Goal: Task Accomplishment & Management: Complete application form

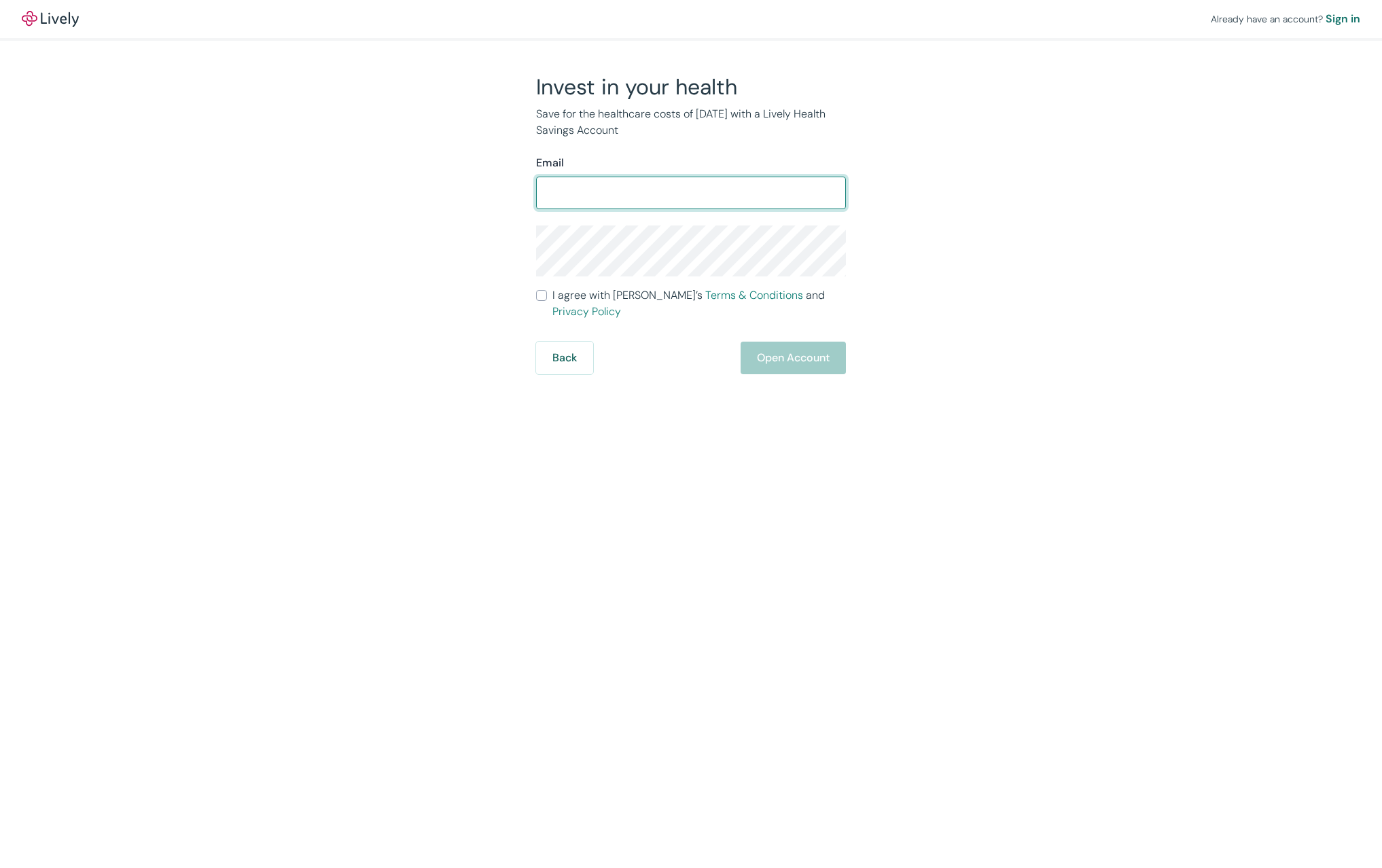
click at [681, 188] on input "Email" at bounding box center [691, 192] width 310 height 27
click at [692, 193] on input "Email" at bounding box center [691, 192] width 310 height 27
type input "[EMAIL_ADDRESS][DOMAIN_NAME]"
click at [447, 279] on div "Invest in your health Save for the healthcare costs of [DATE] with a Lively Hea…" at bounding box center [683, 224] width 653 height 301
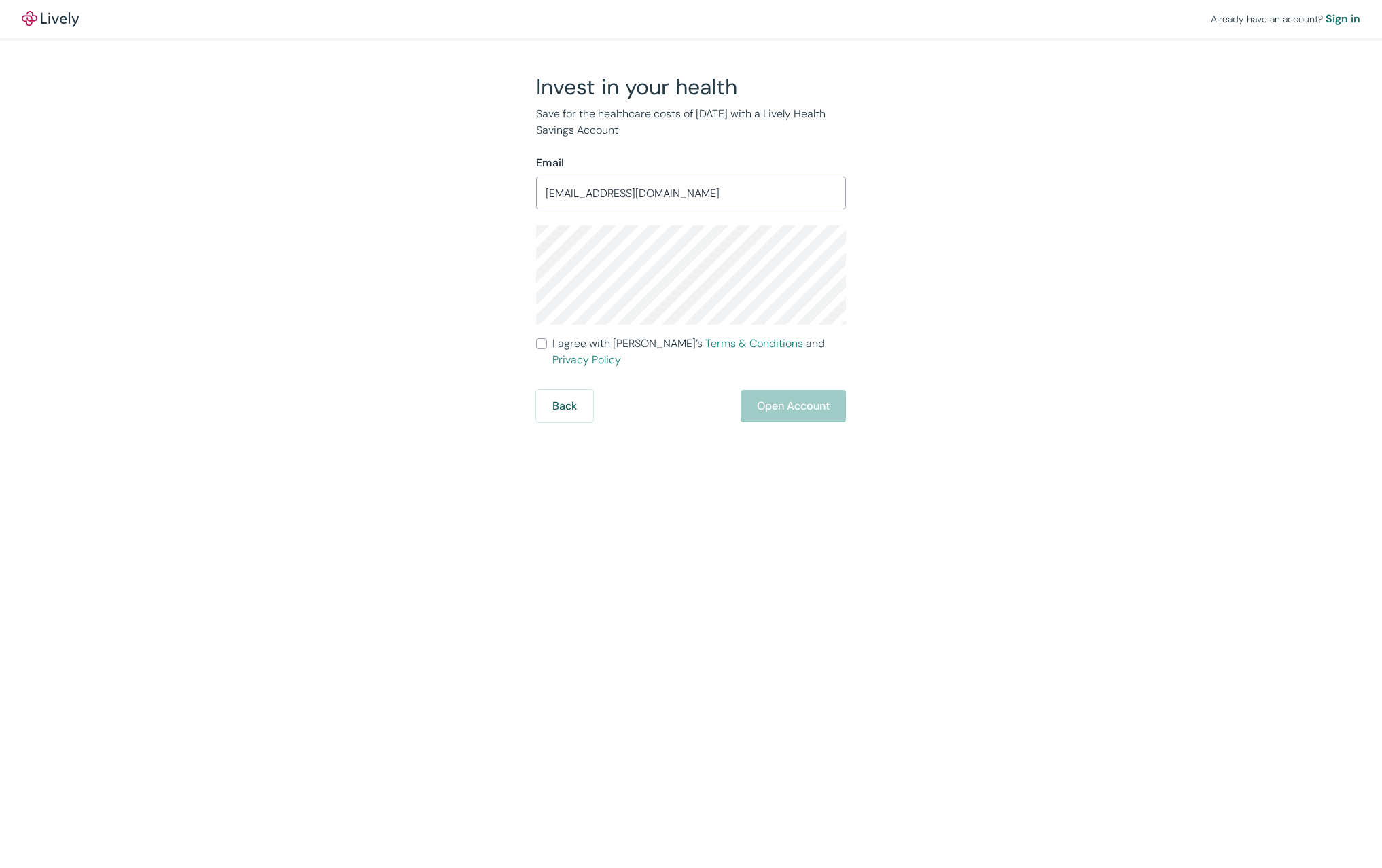
click at [540, 345] on input "I agree with Lively’s Terms & Conditions and Privacy Policy" at bounding box center [542, 344] width 11 height 11
checkbox input "true"
click at [791, 392] on button "Open Account" at bounding box center [793, 406] width 105 height 32
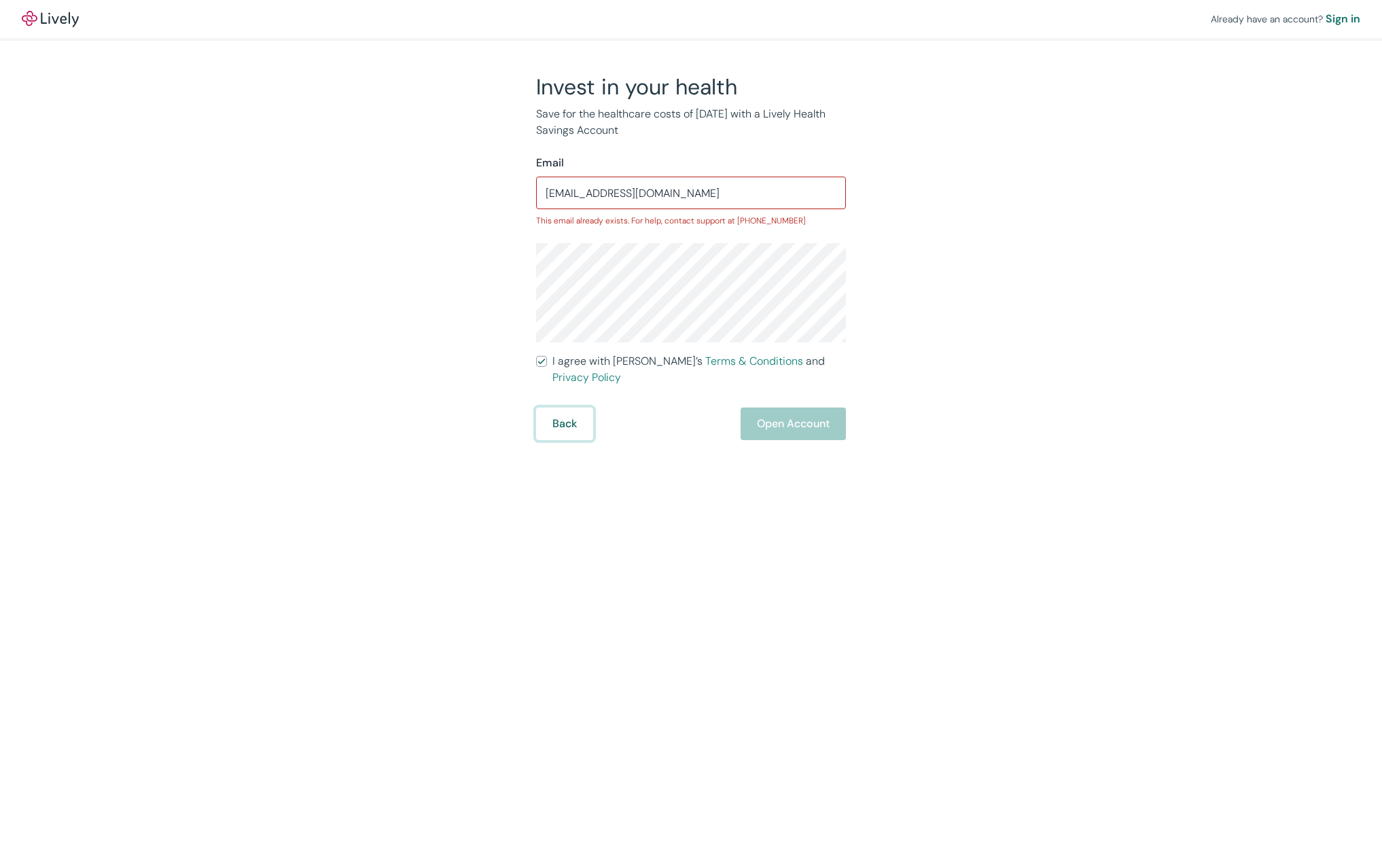
click at [569, 408] on button "Back" at bounding box center [565, 423] width 57 height 32
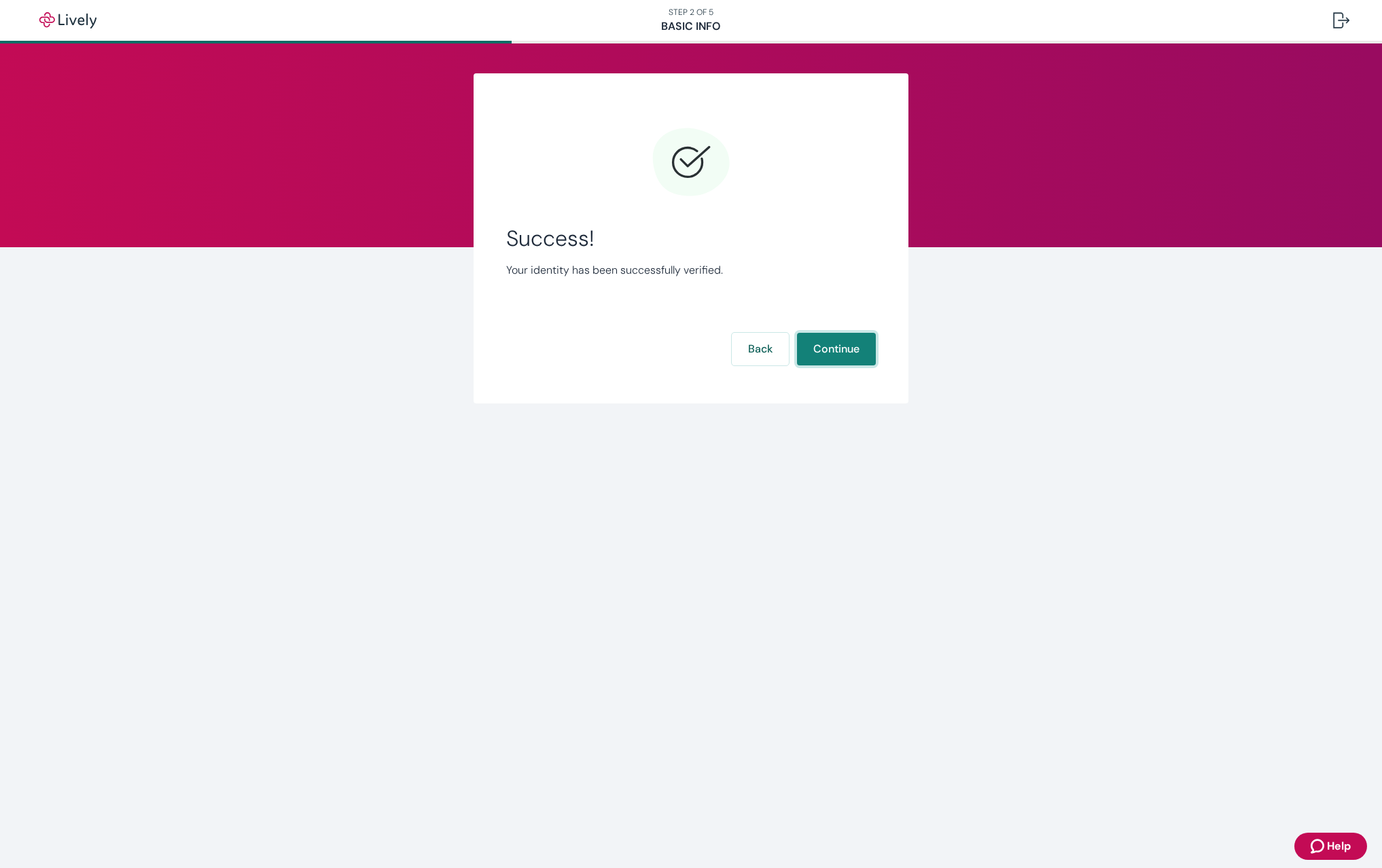
click at [817, 355] on button "Continue" at bounding box center [836, 348] width 79 height 32
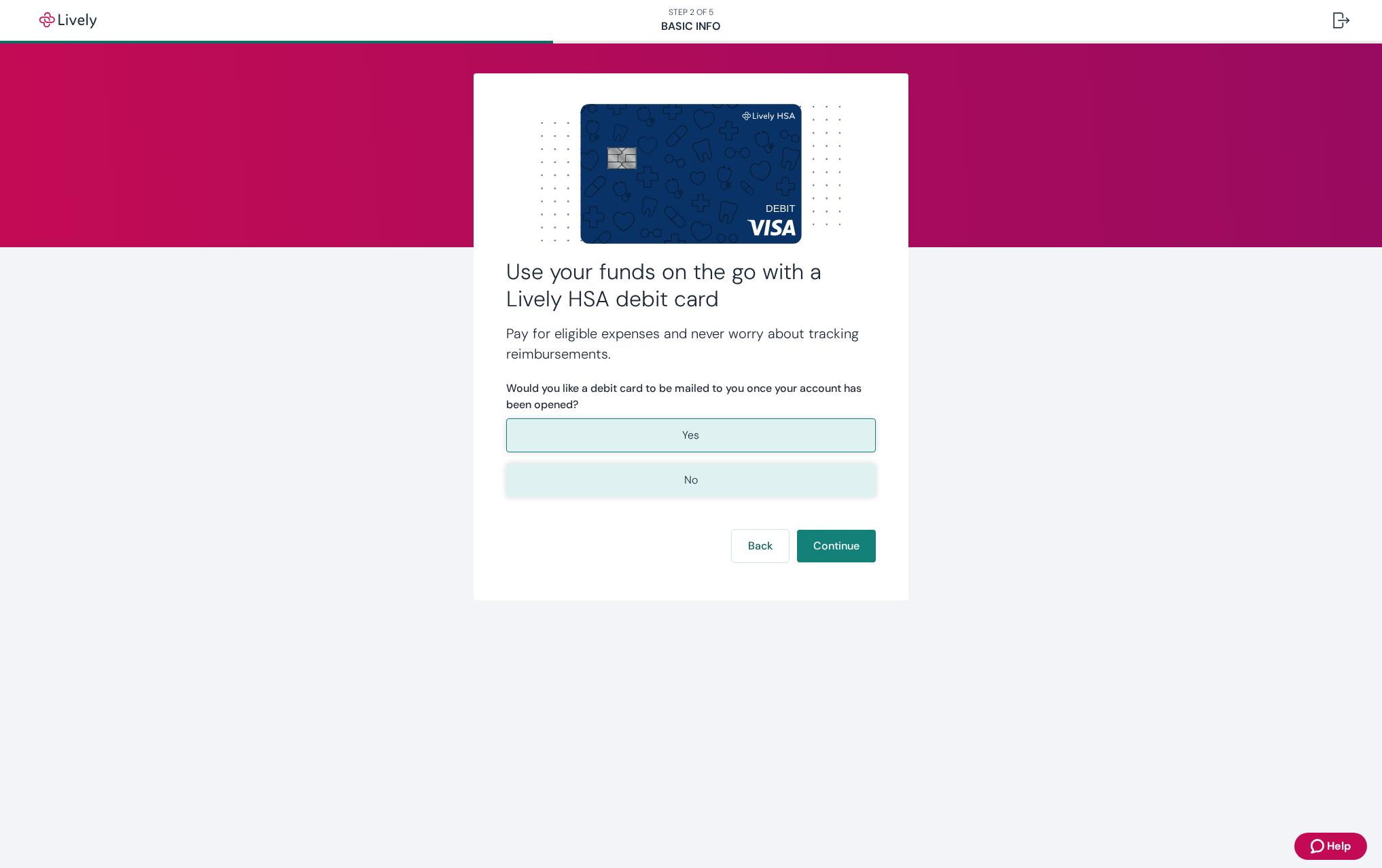
click at [692, 486] on p "No" at bounding box center [691, 481] width 14 height 17
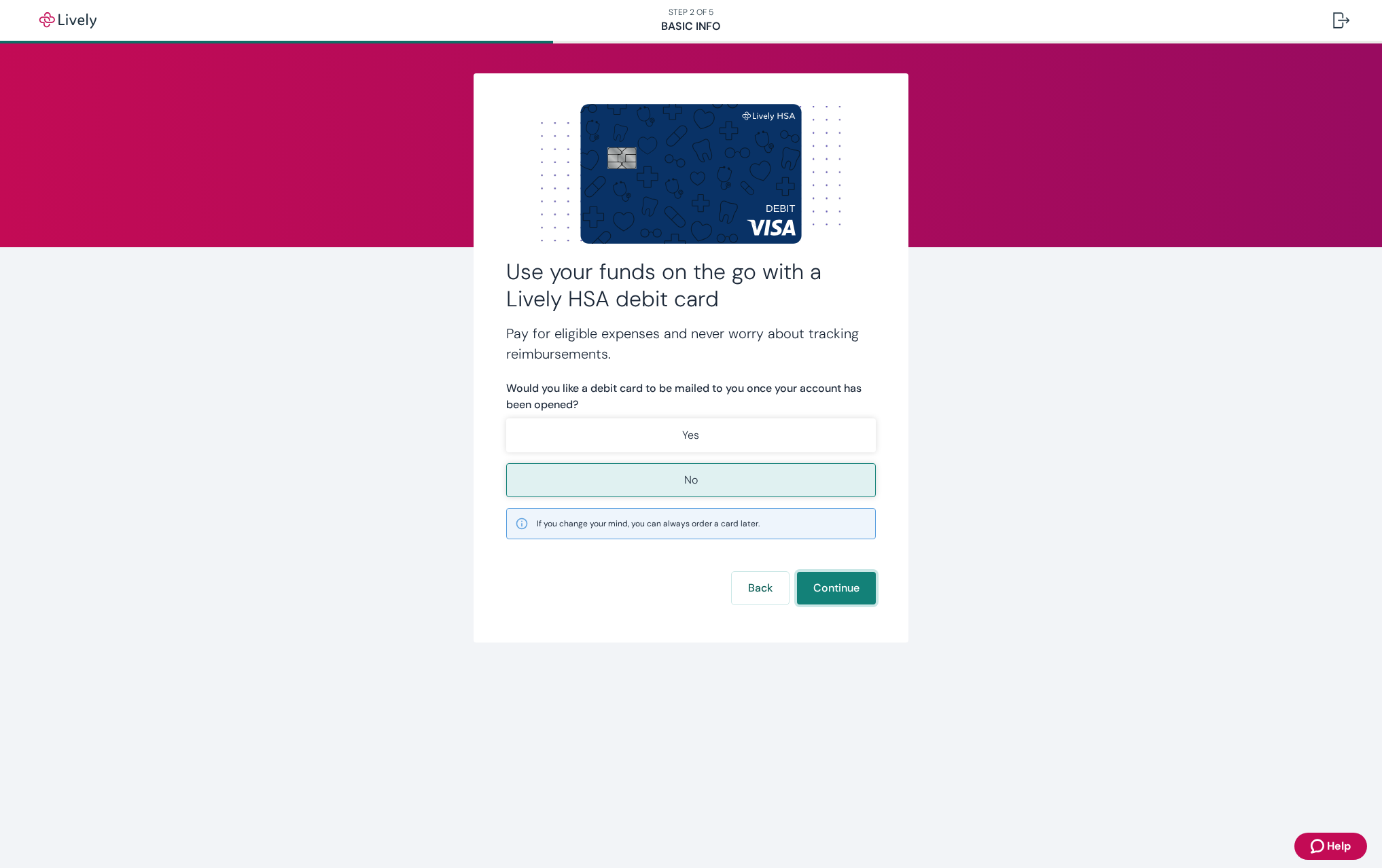
click at [837, 590] on button "Continue" at bounding box center [836, 588] width 79 height 32
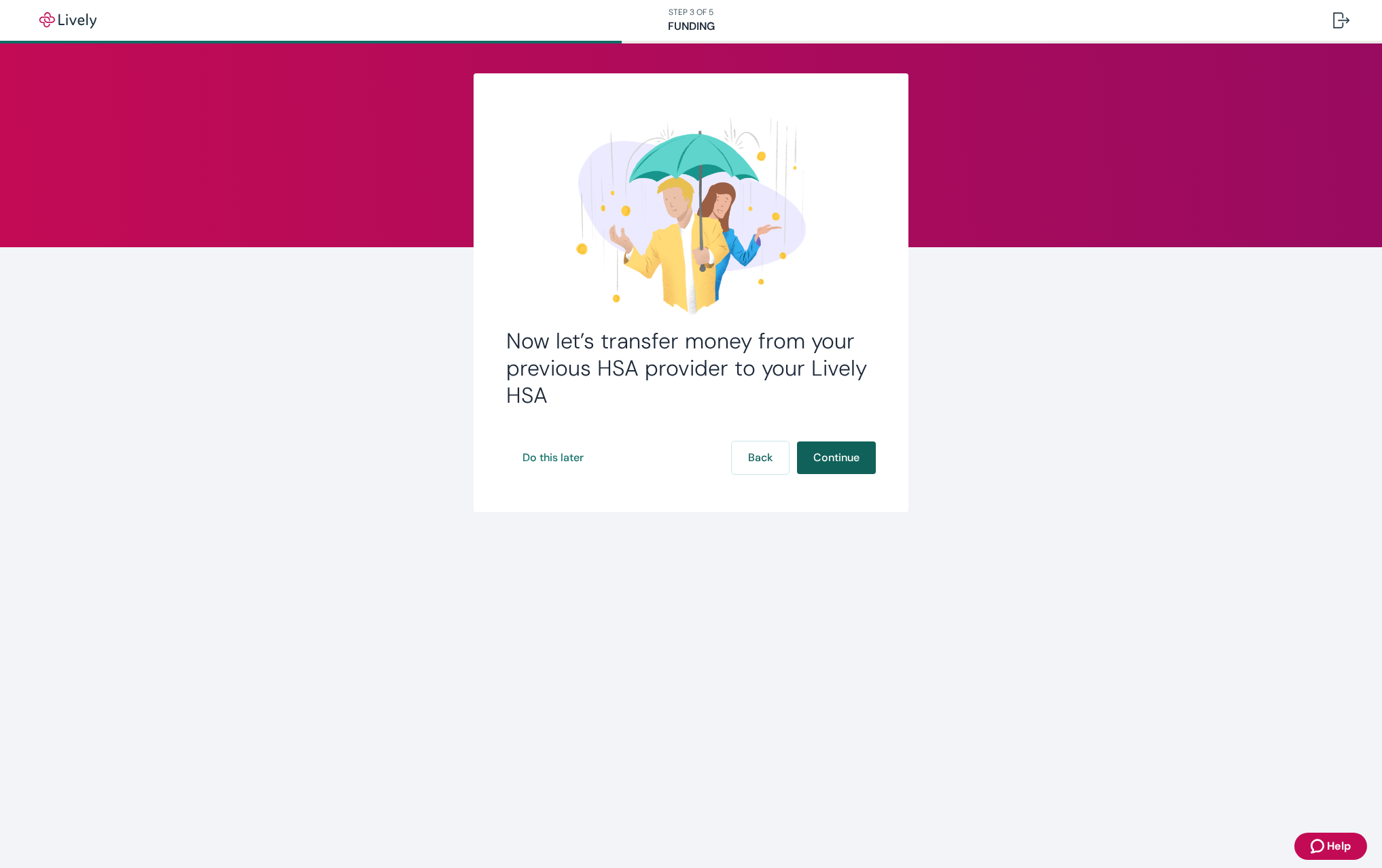
click at [829, 461] on button "Continue" at bounding box center [836, 458] width 79 height 32
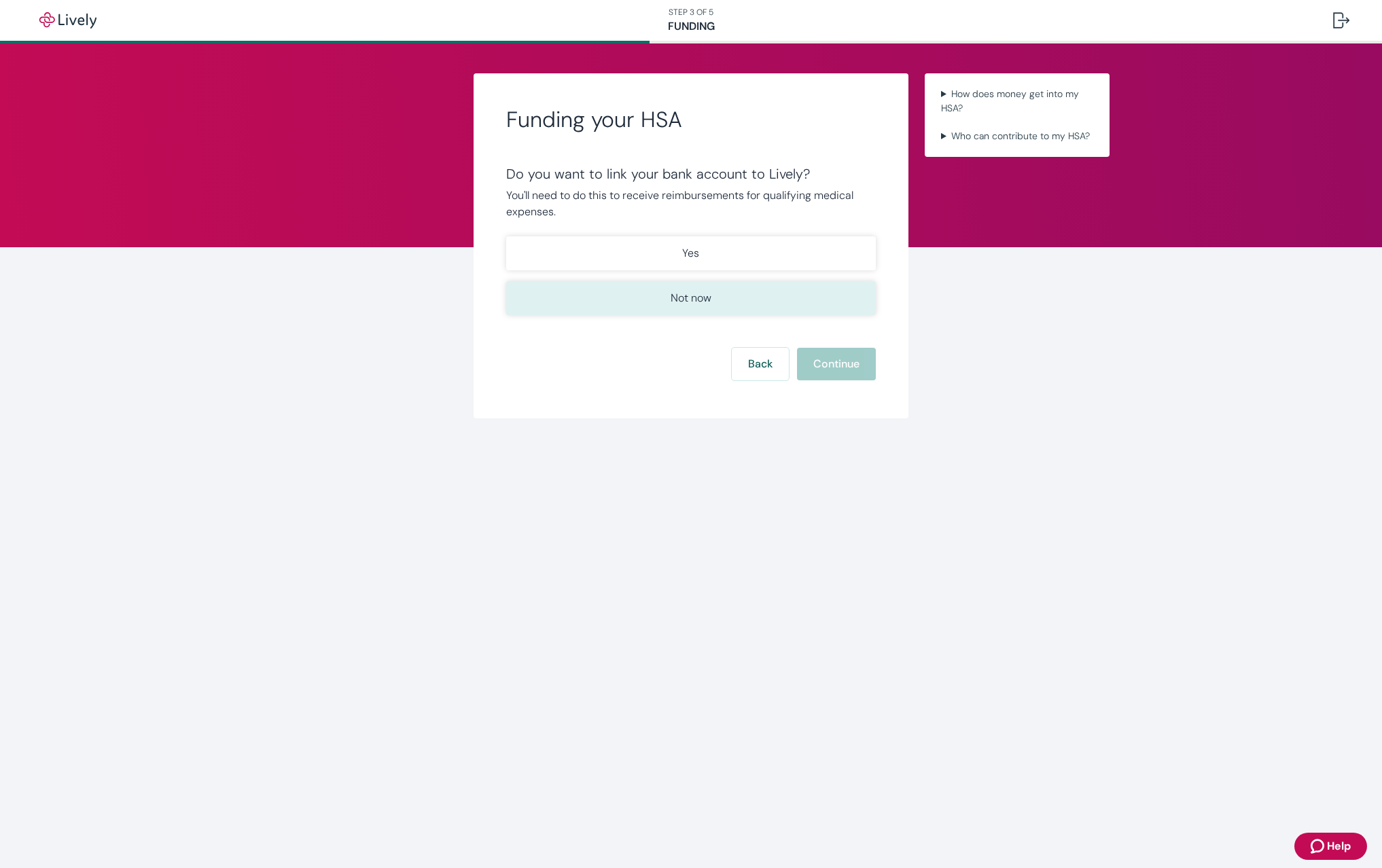
click at [679, 299] on p "Not now" at bounding box center [691, 299] width 41 height 17
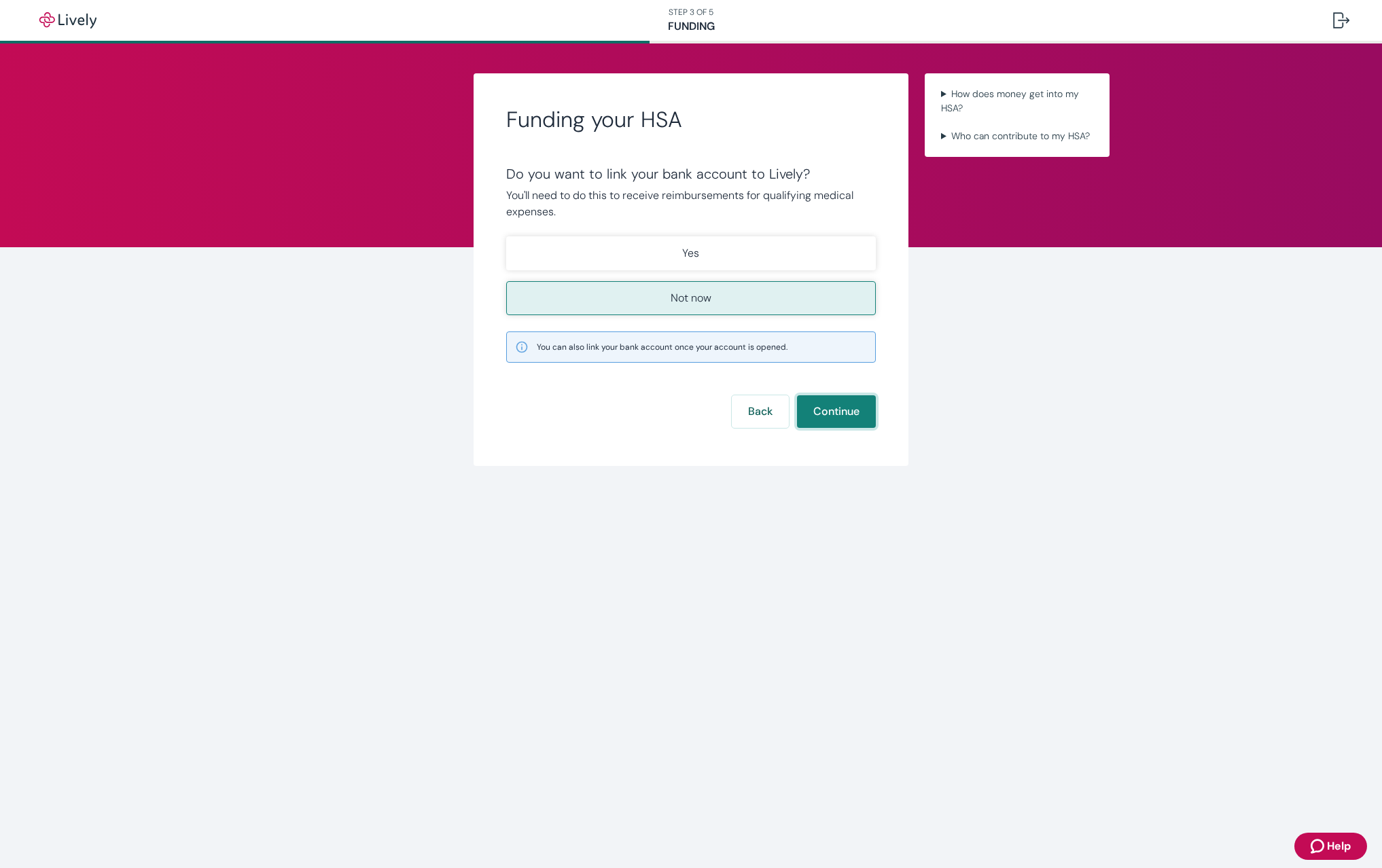
click at [834, 417] on button "Continue" at bounding box center [836, 411] width 79 height 32
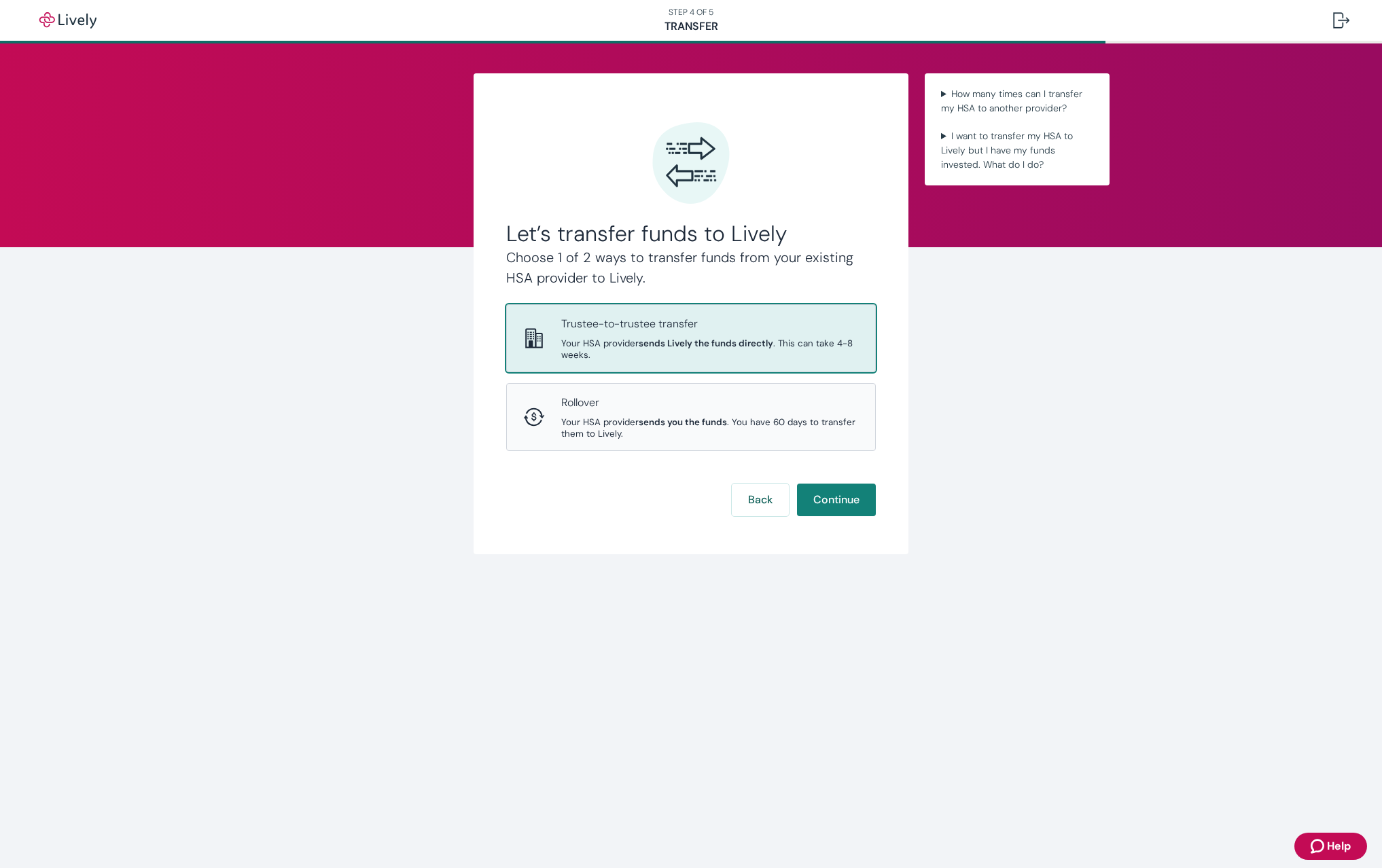
click at [645, 327] on p "Trustee-to-trustee transfer" at bounding box center [710, 324] width 298 height 17
click at [838, 483] on button "Continue" at bounding box center [836, 499] width 79 height 32
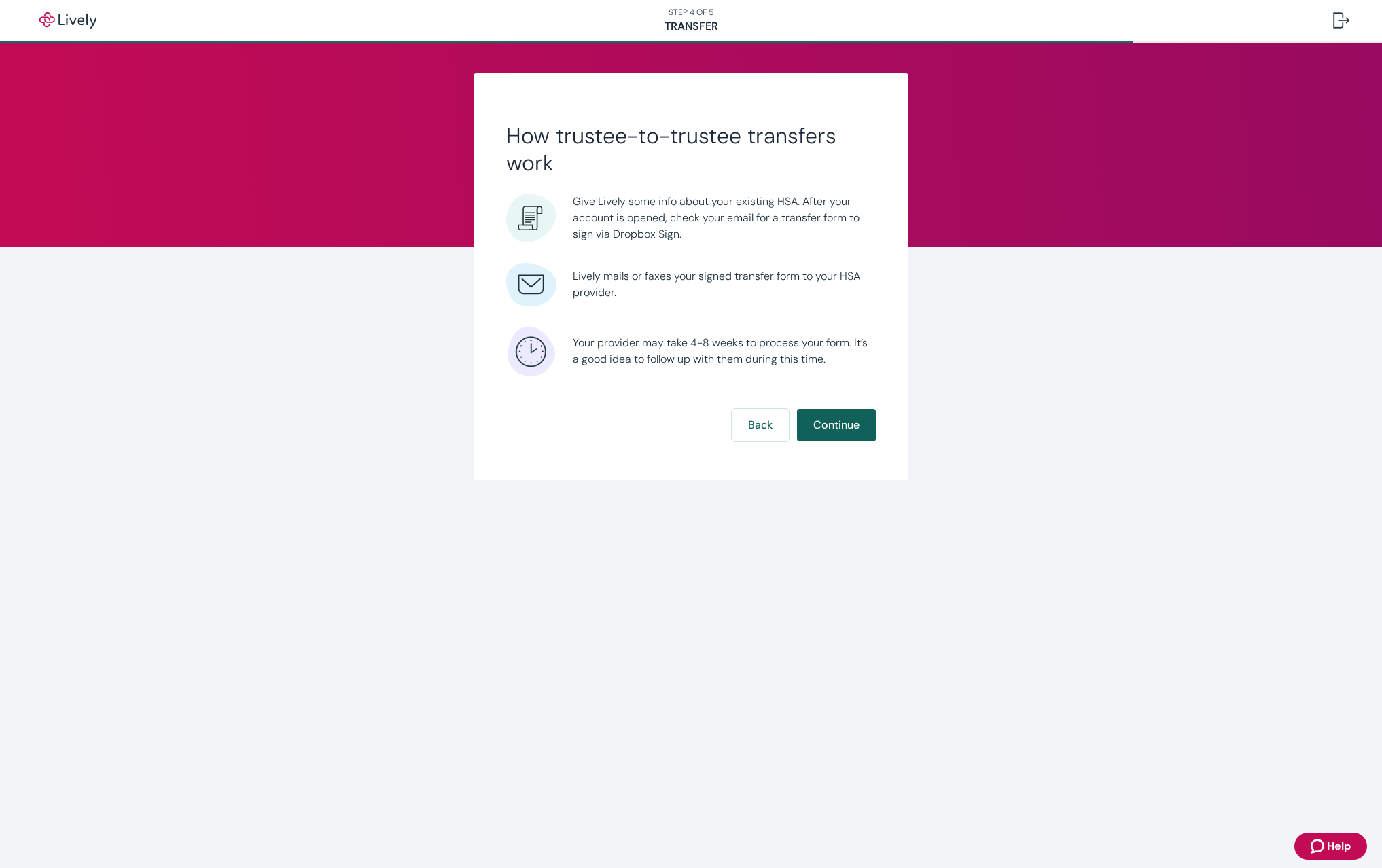
click at [846, 424] on button "Continue" at bounding box center [836, 424] width 79 height 32
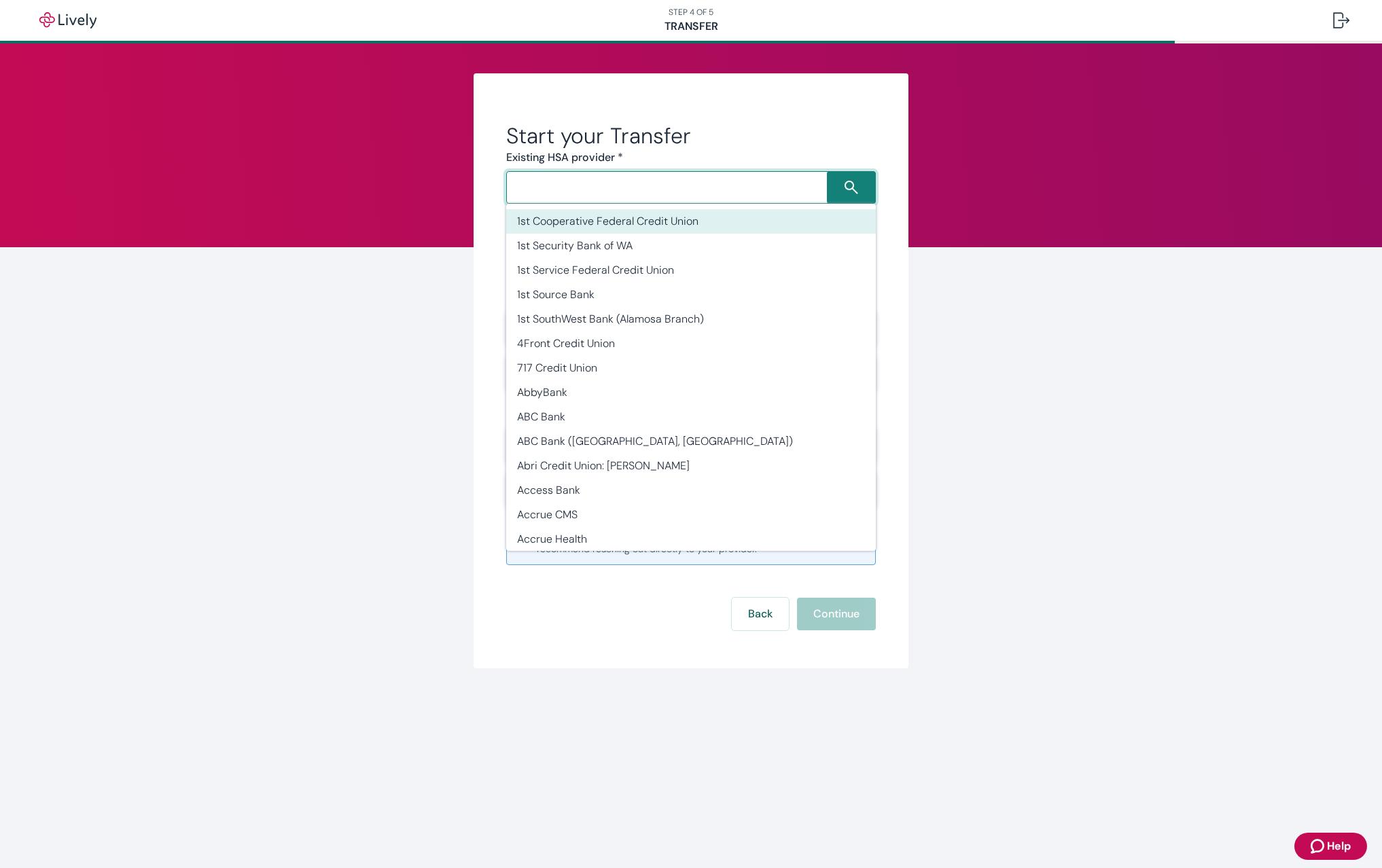
click at [589, 183] on input "Search input" at bounding box center [668, 188] width 317 height 19
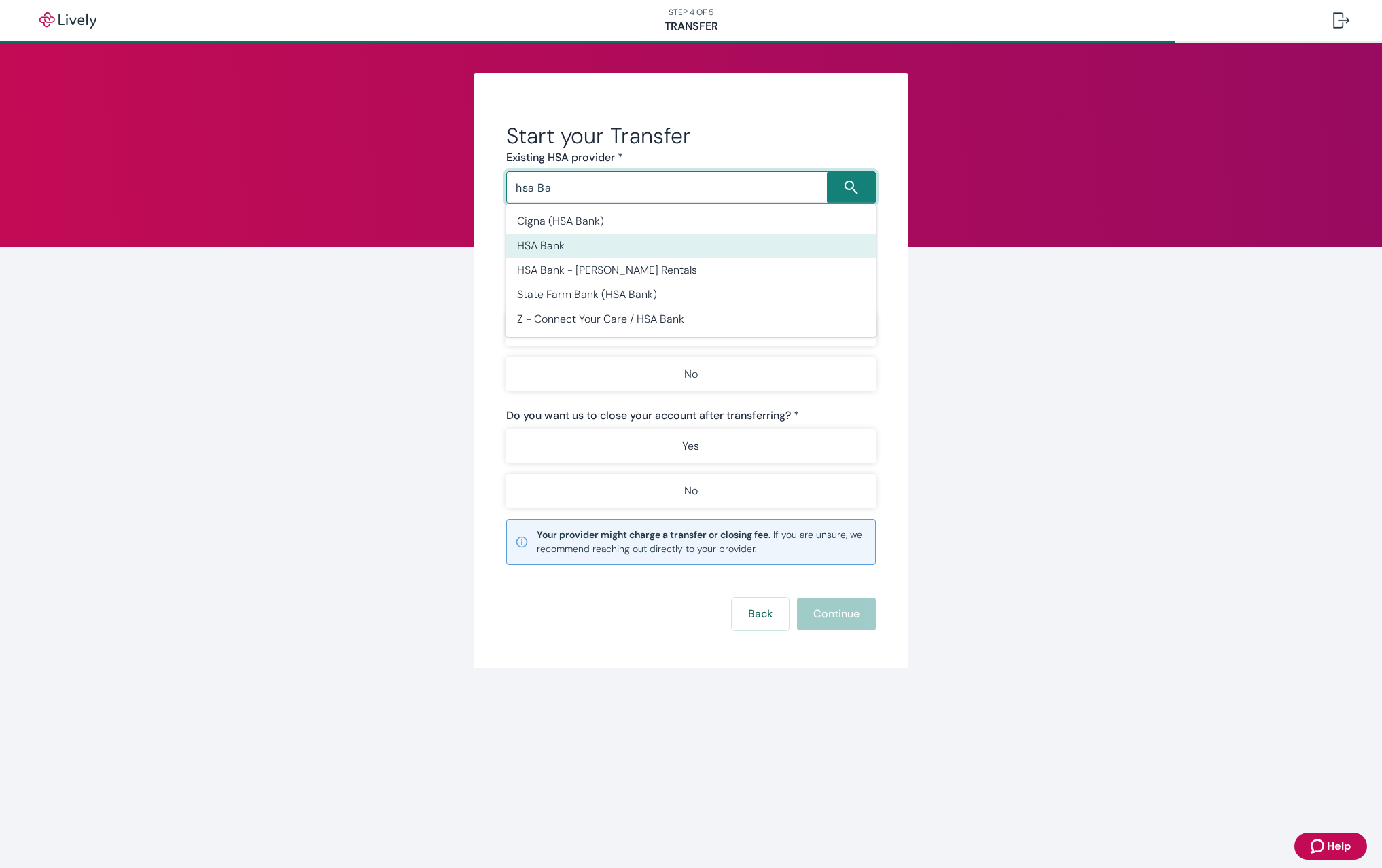
click at [587, 248] on li "HSA Bank" at bounding box center [691, 246] width 370 height 24
type input "HSA Bank"
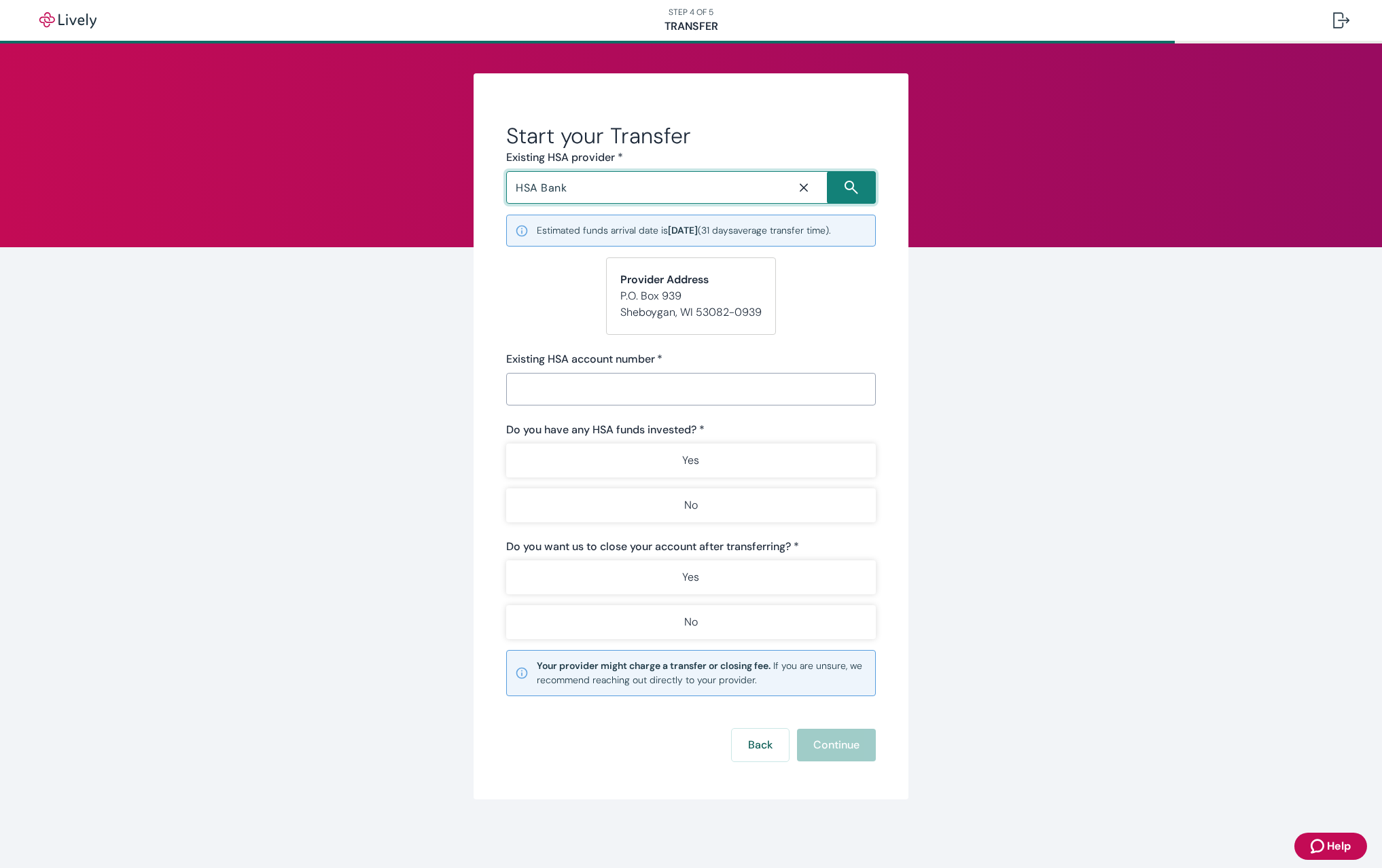
click at [586, 390] on input "Existing HSA account number   *" at bounding box center [691, 388] width 370 height 27
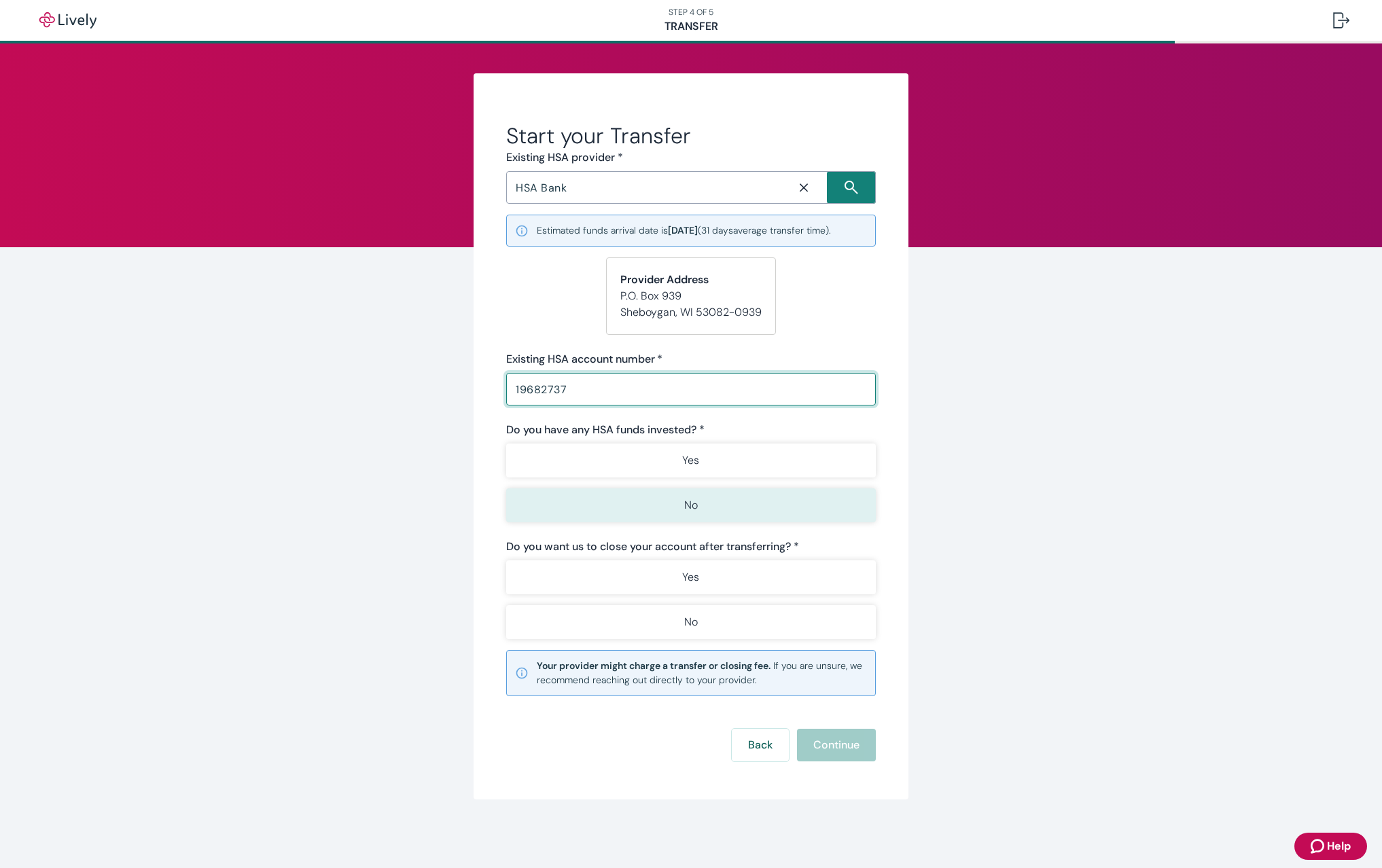
type input "19682737"
click at [677, 506] on button "No" at bounding box center [691, 505] width 370 height 34
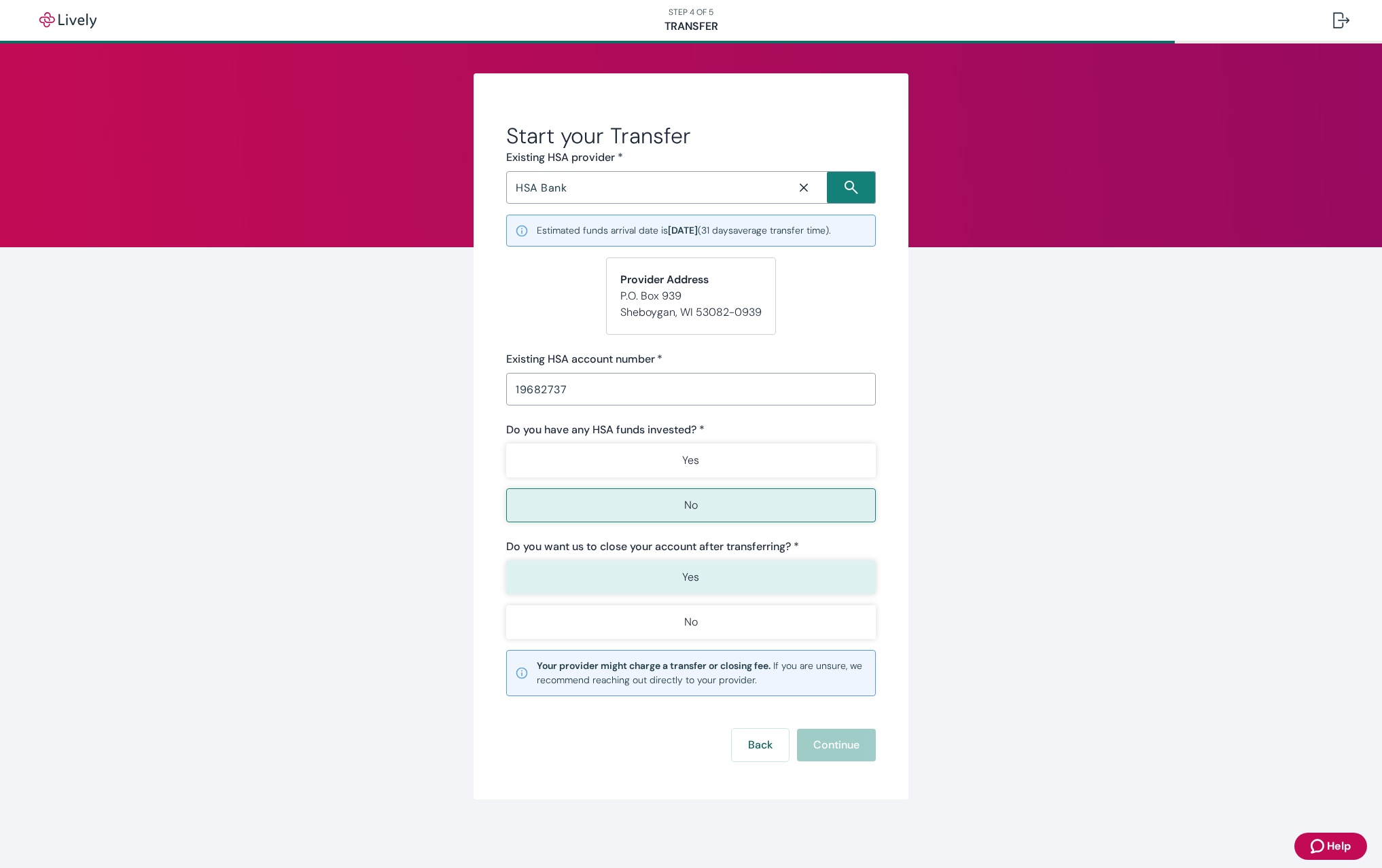
click at [694, 581] on p "Yes" at bounding box center [691, 578] width 17 height 17
click at [825, 749] on button "Continue" at bounding box center [836, 745] width 79 height 32
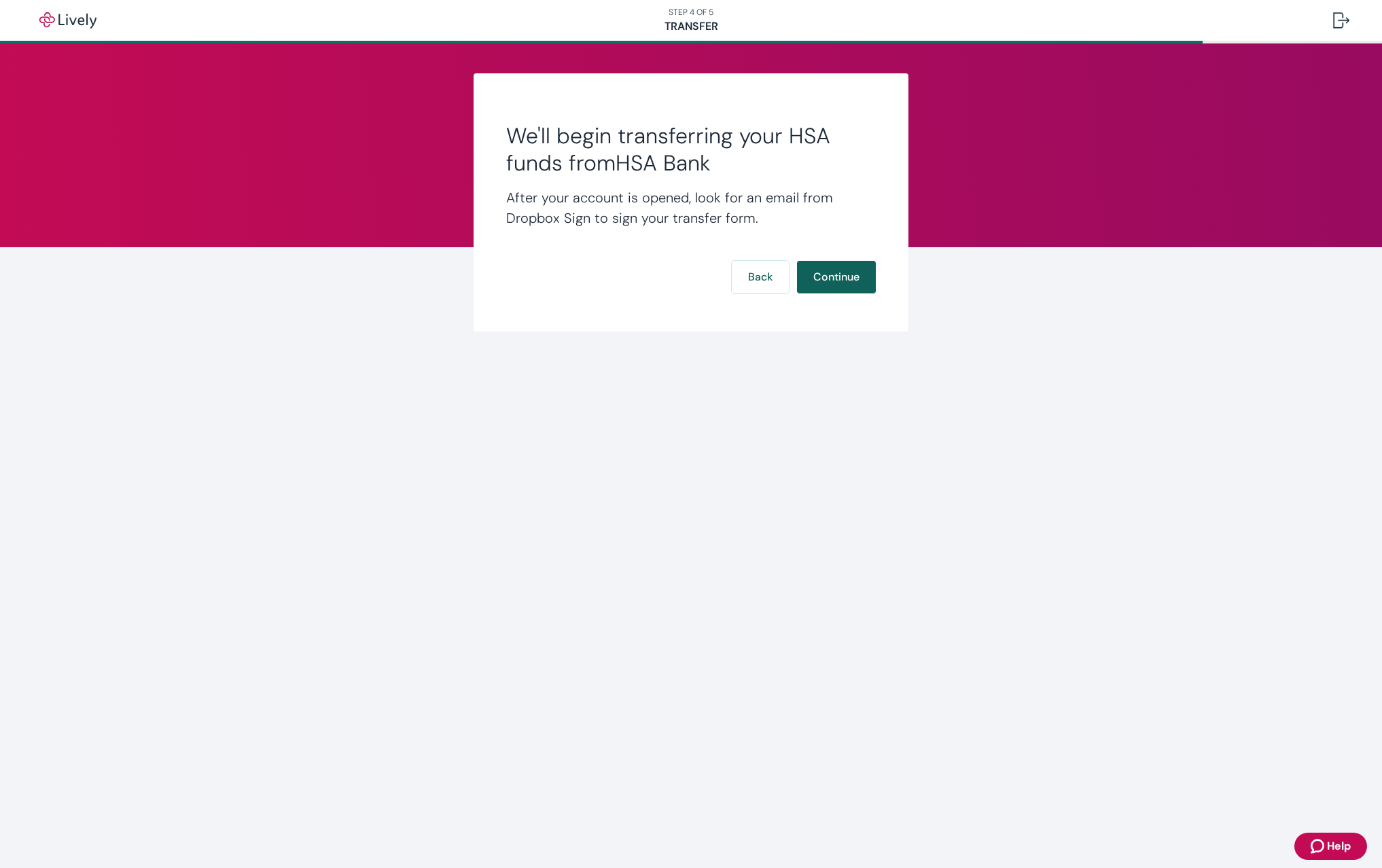
click at [830, 277] on button "Continue" at bounding box center [836, 276] width 79 height 32
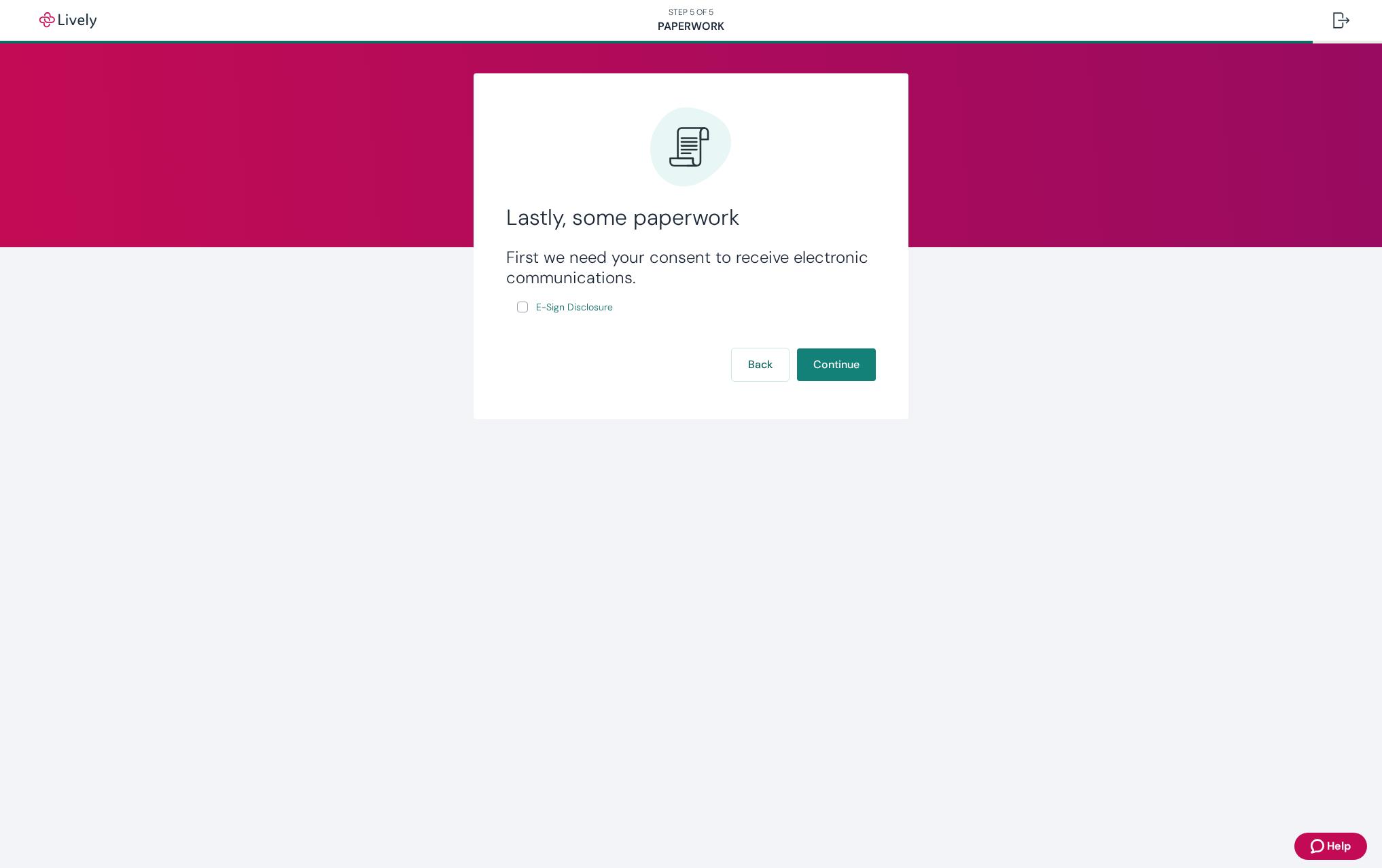
click at [522, 305] on input "E-Sign Disclosure" at bounding box center [522, 307] width 11 height 11
checkbox input "true"
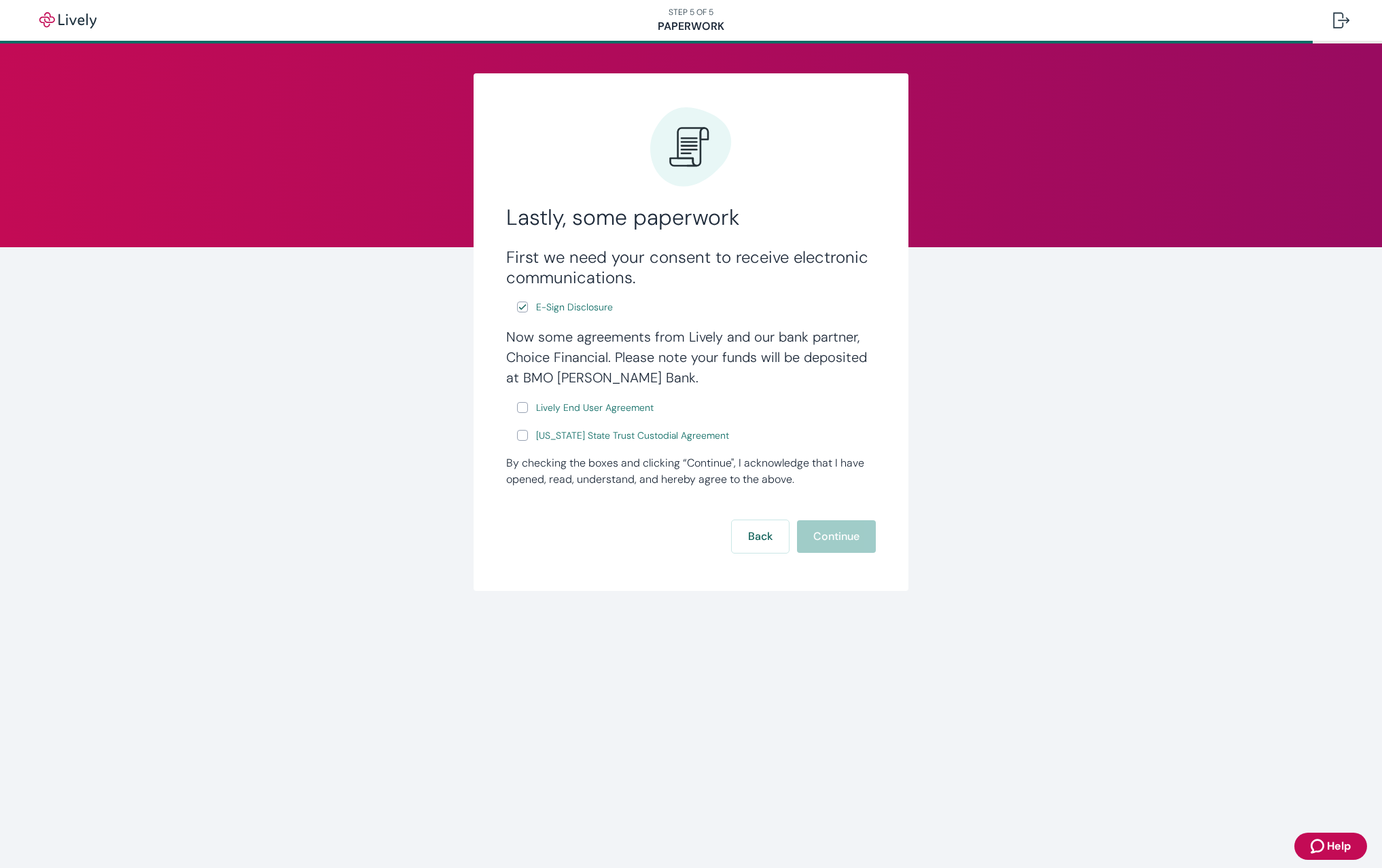
click at [521, 408] on input "Lively End User Agreement" at bounding box center [522, 408] width 11 height 11
checkbox input "true"
click at [521, 434] on input "[US_STATE] State Trust Custodial Agreement" at bounding box center [522, 435] width 11 height 11
checkbox input "true"
click at [569, 309] on span "E-Sign Disclosure" at bounding box center [574, 307] width 77 height 14
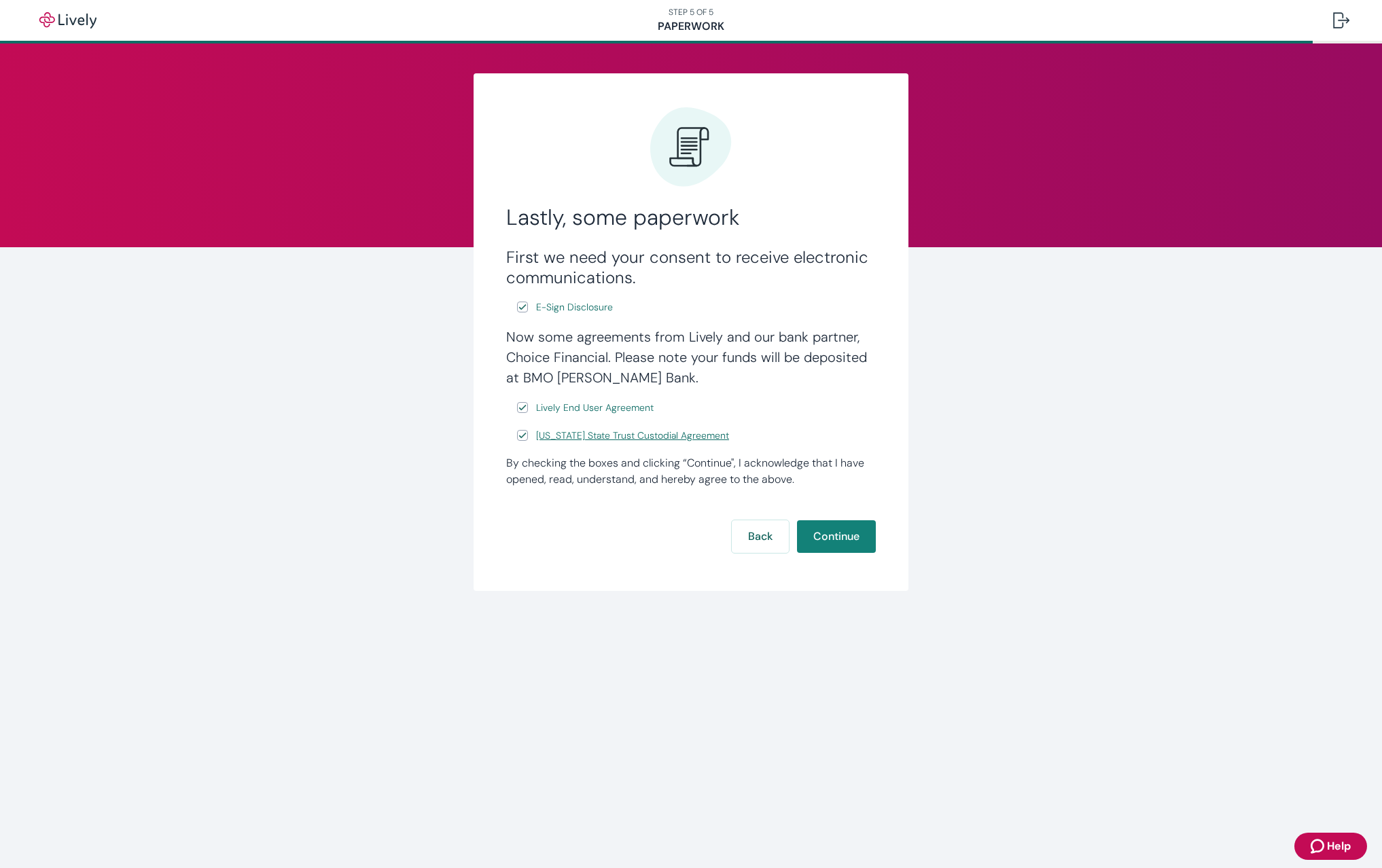
click at [567, 437] on span "[US_STATE] State Trust Custodial Agreement" at bounding box center [632, 435] width 193 height 14
click at [836, 535] on button "Continue" at bounding box center [836, 536] width 79 height 32
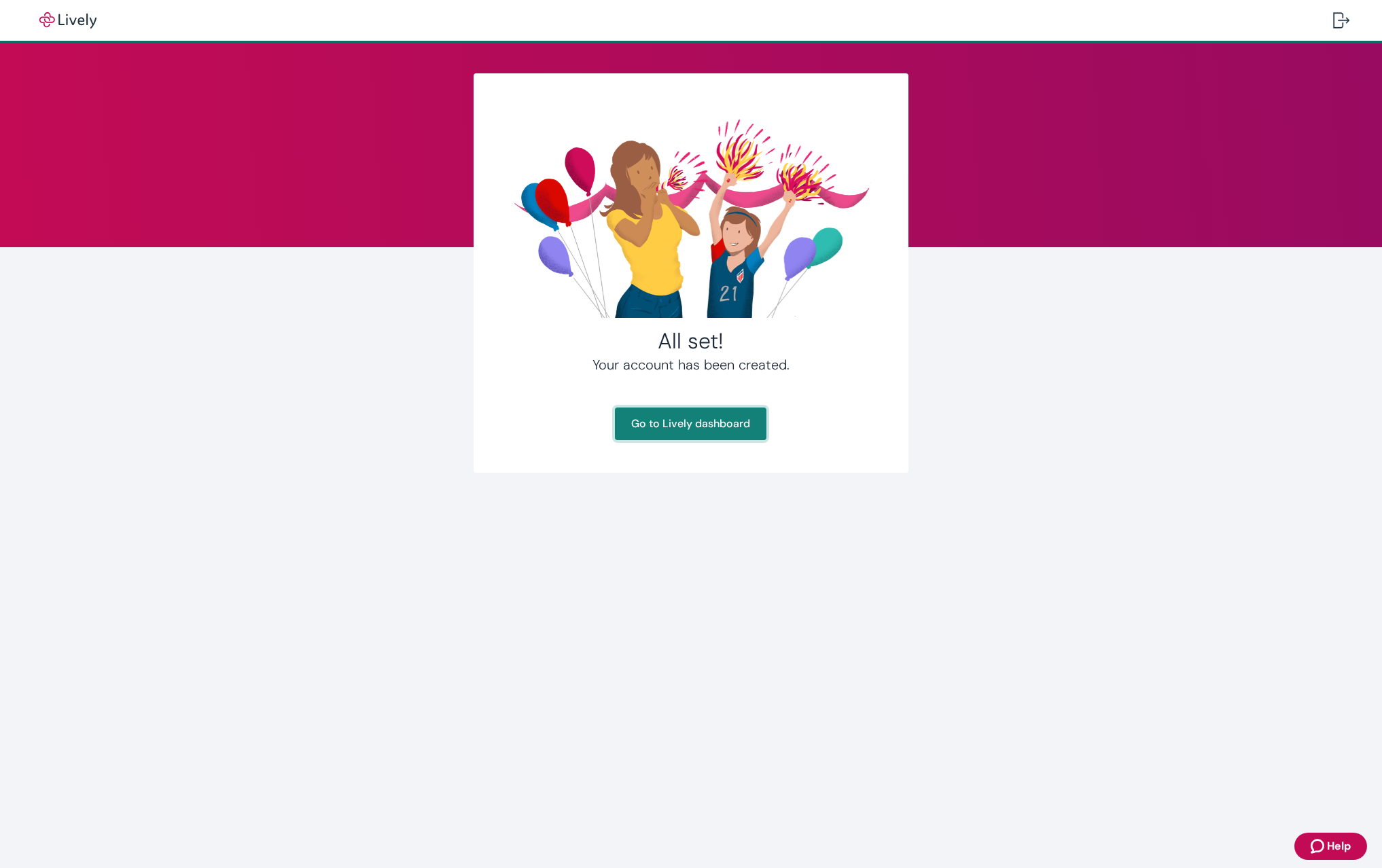
click at [655, 424] on link "Go to Lively dashboard" at bounding box center [691, 423] width 152 height 32
